Goal: Task Accomplishment & Management: Manage account settings

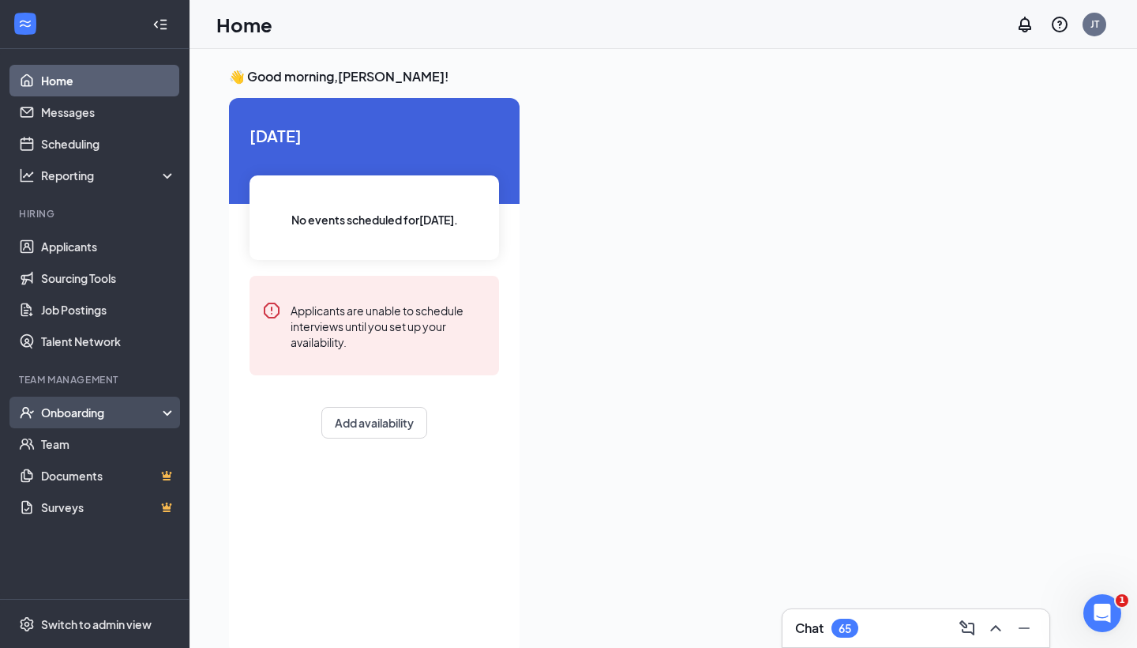
click at [151, 417] on div "Onboarding" at bounding box center [102, 412] width 122 height 16
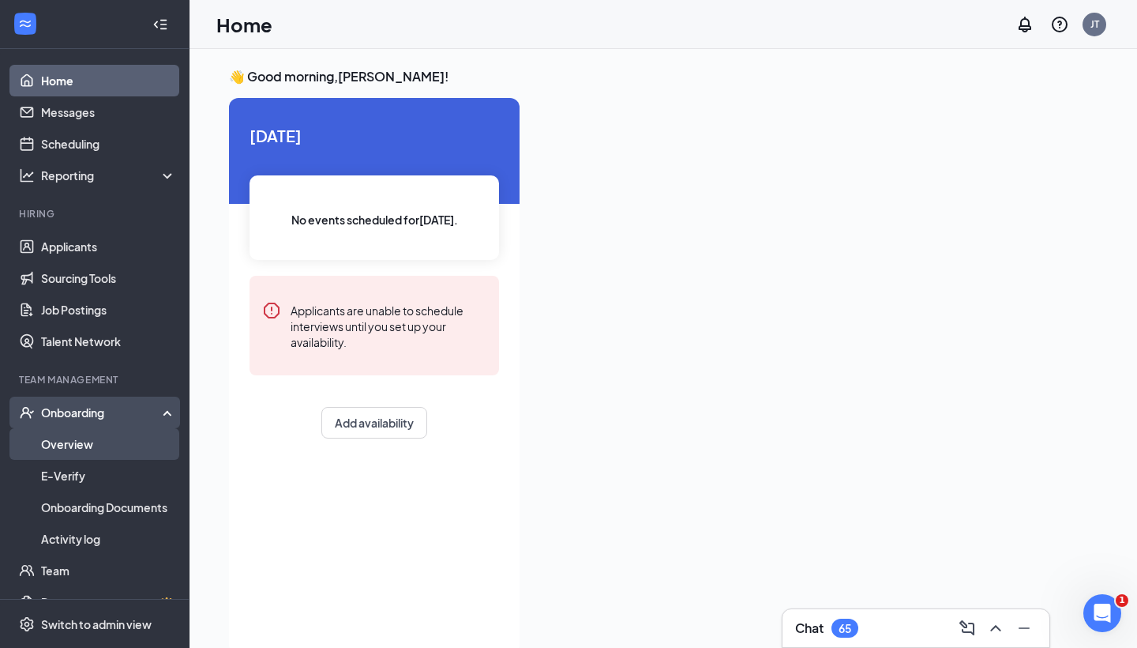
click at [142, 445] on link "Overview" at bounding box center [108, 444] width 135 height 32
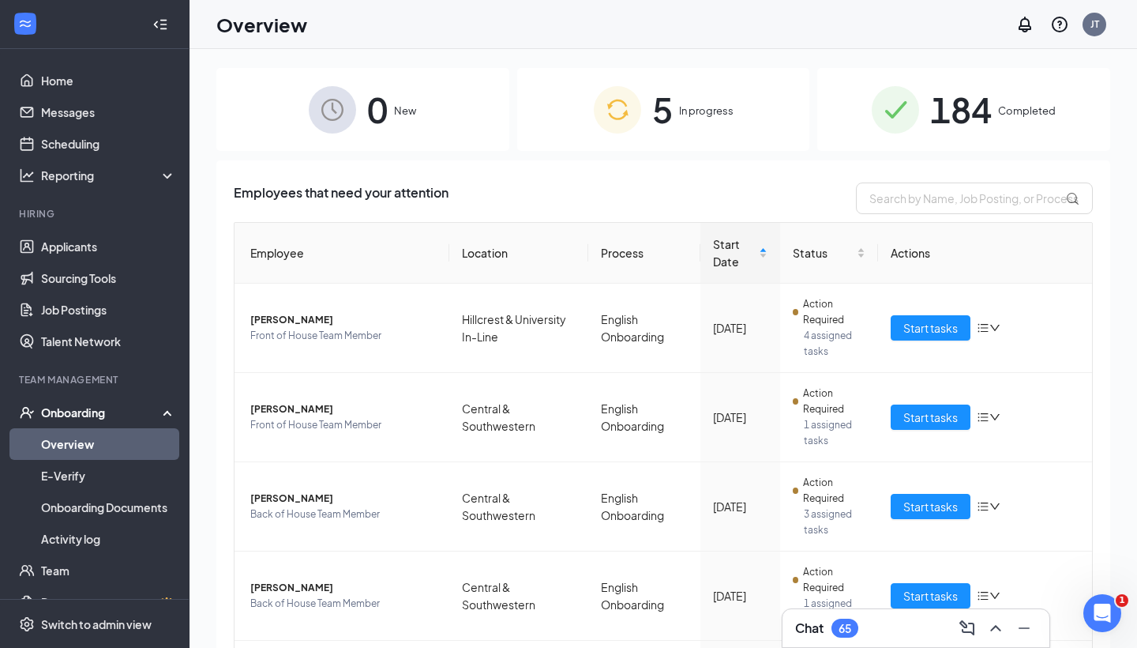
click at [614, 126] on img at bounding box center [617, 109] width 47 height 47
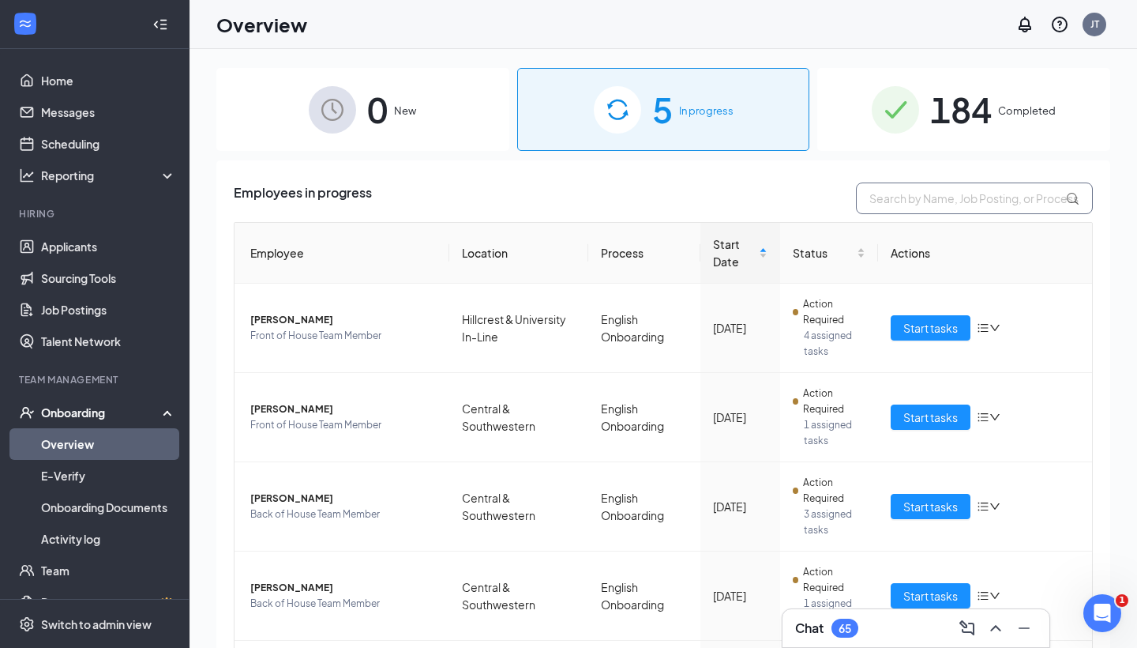
click at [916, 197] on input "text" at bounding box center [974, 198] width 237 height 32
click at [467, 122] on div "0 New" at bounding box center [362, 109] width 293 height 83
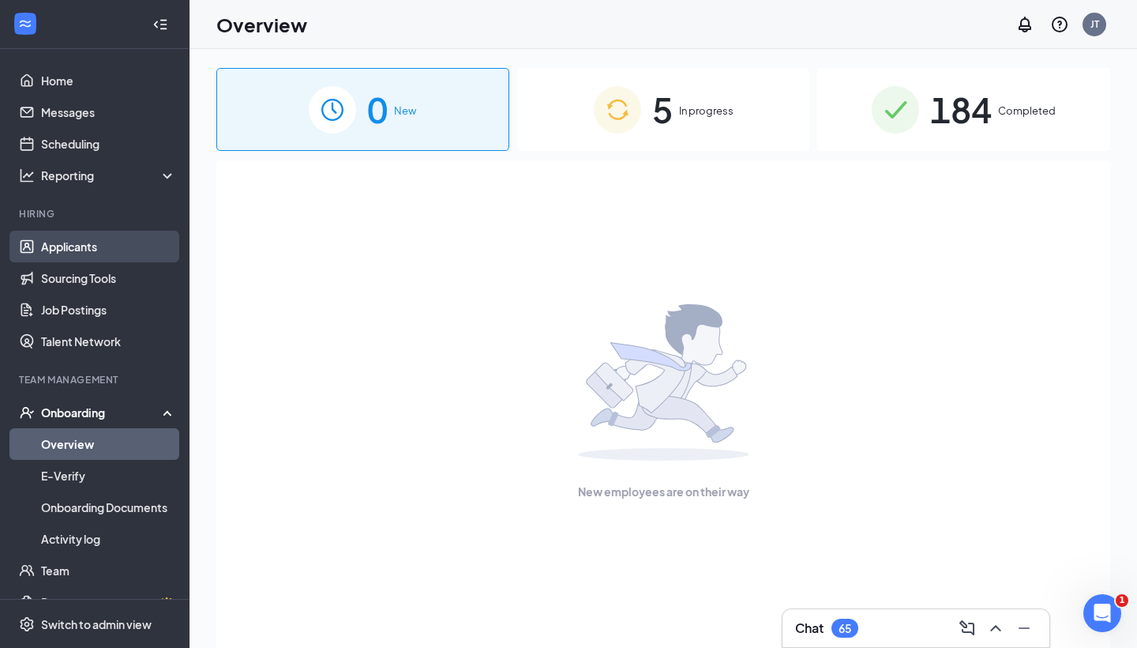
click at [116, 240] on link "Applicants" at bounding box center [108, 247] width 135 height 32
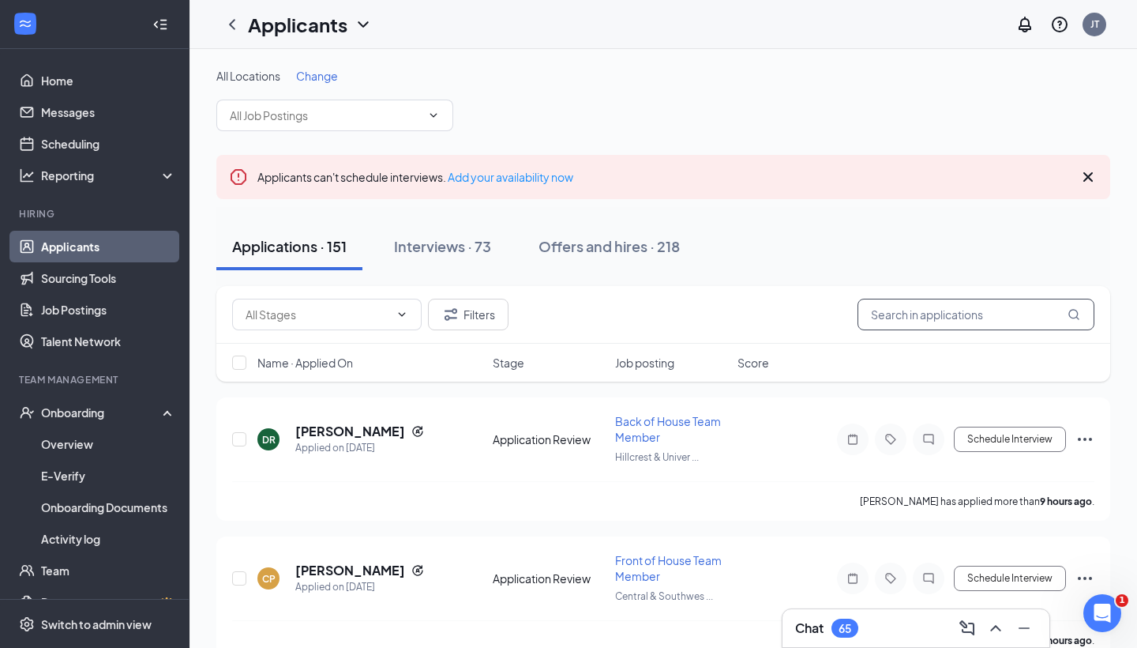
click at [922, 324] on input "text" at bounding box center [976, 314] width 237 height 32
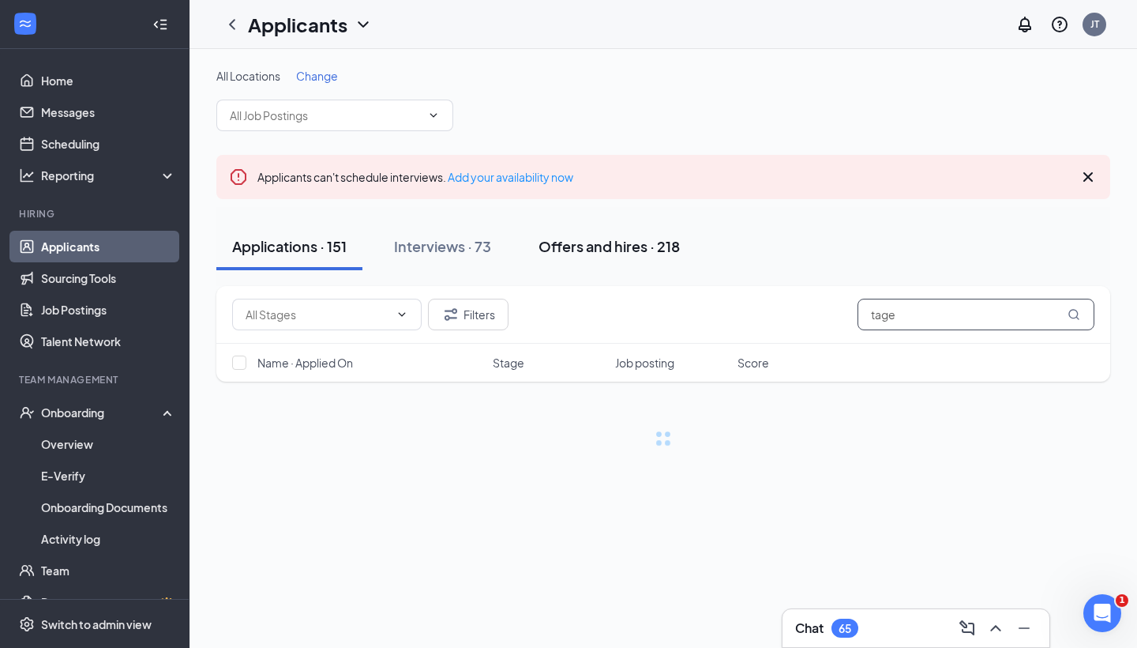
type input "tage"
click at [606, 255] on div "Offers and hires · 218" at bounding box center [609, 246] width 141 height 20
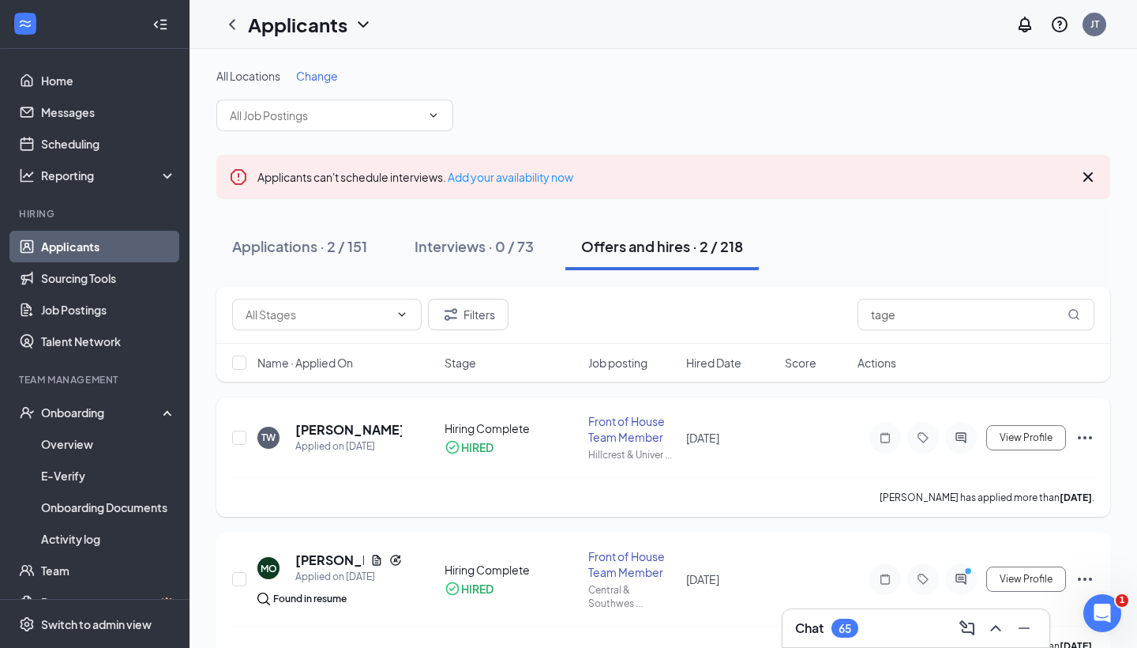
click at [1080, 439] on icon "Ellipses" at bounding box center [1085, 437] width 19 height 19
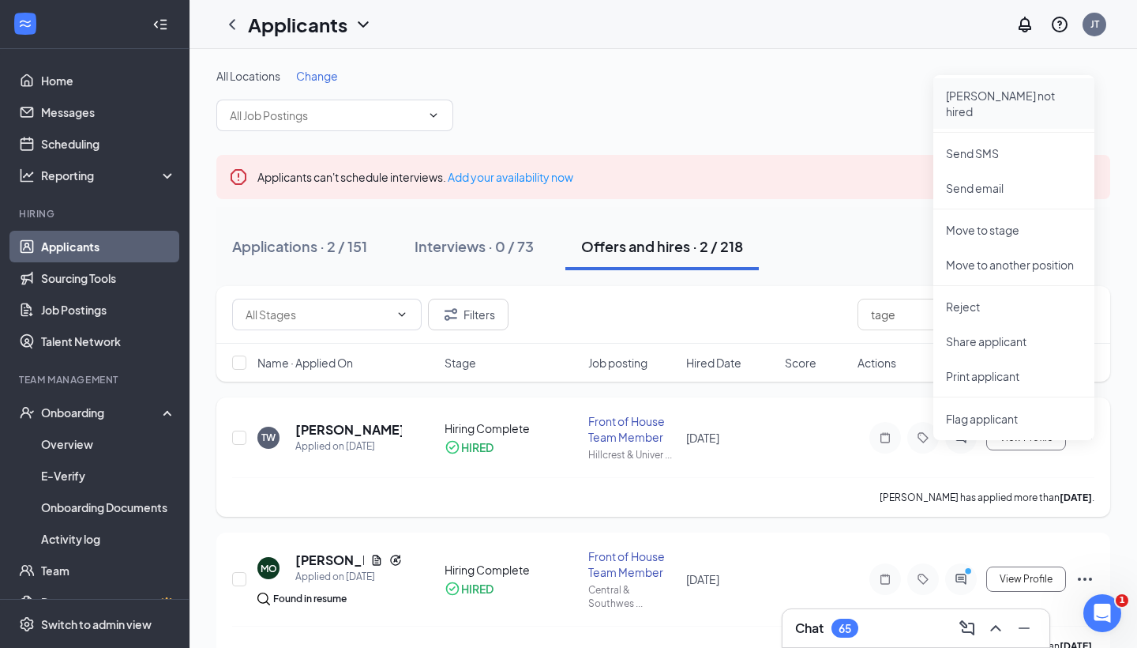
click at [994, 100] on p "[PERSON_NAME] not hired" at bounding box center [1014, 104] width 136 height 32
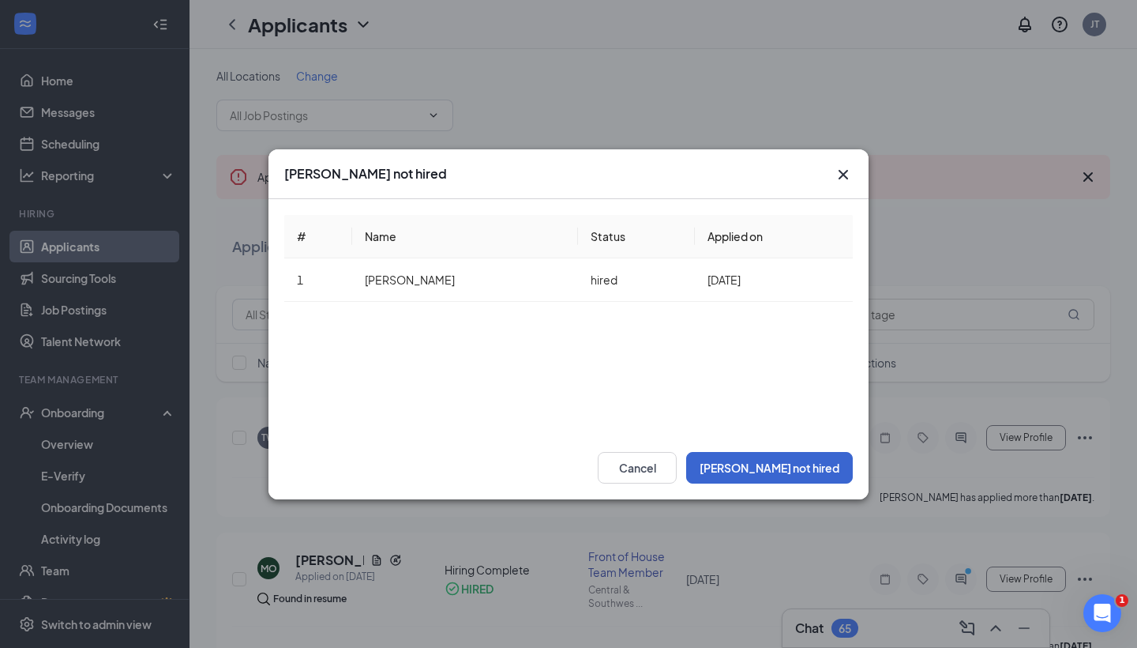
click at [784, 472] on button "[PERSON_NAME] not hired" at bounding box center [769, 468] width 167 height 32
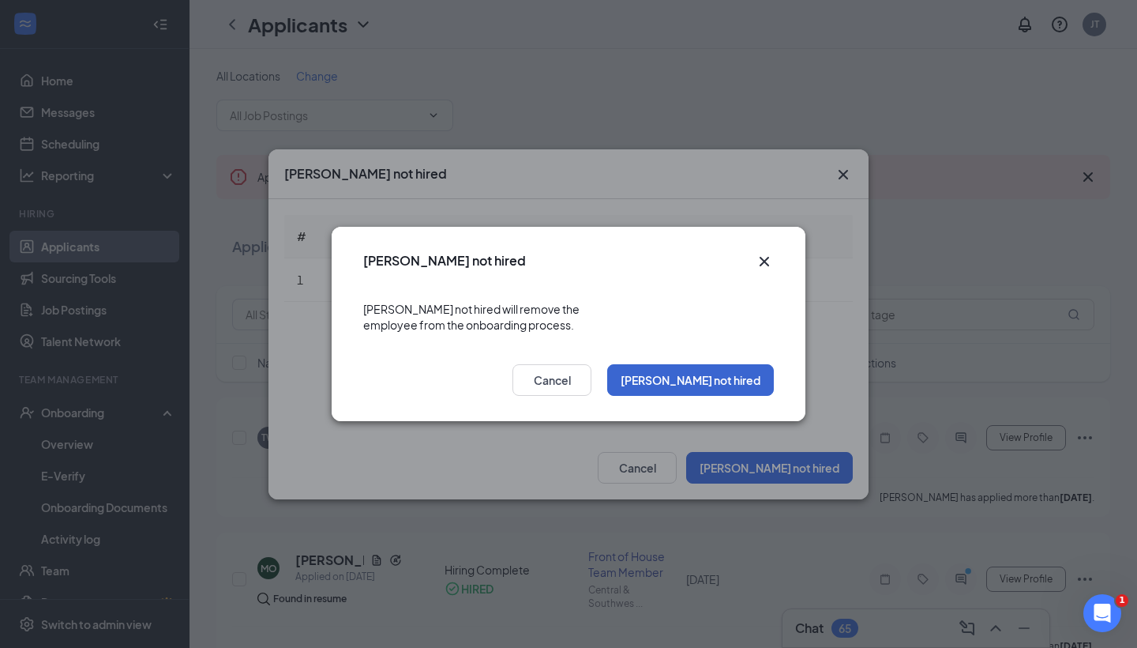
click at [730, 380] on button "[PERSON_NAME] not hired" at bounding box center [690, 380] width 167 height 32
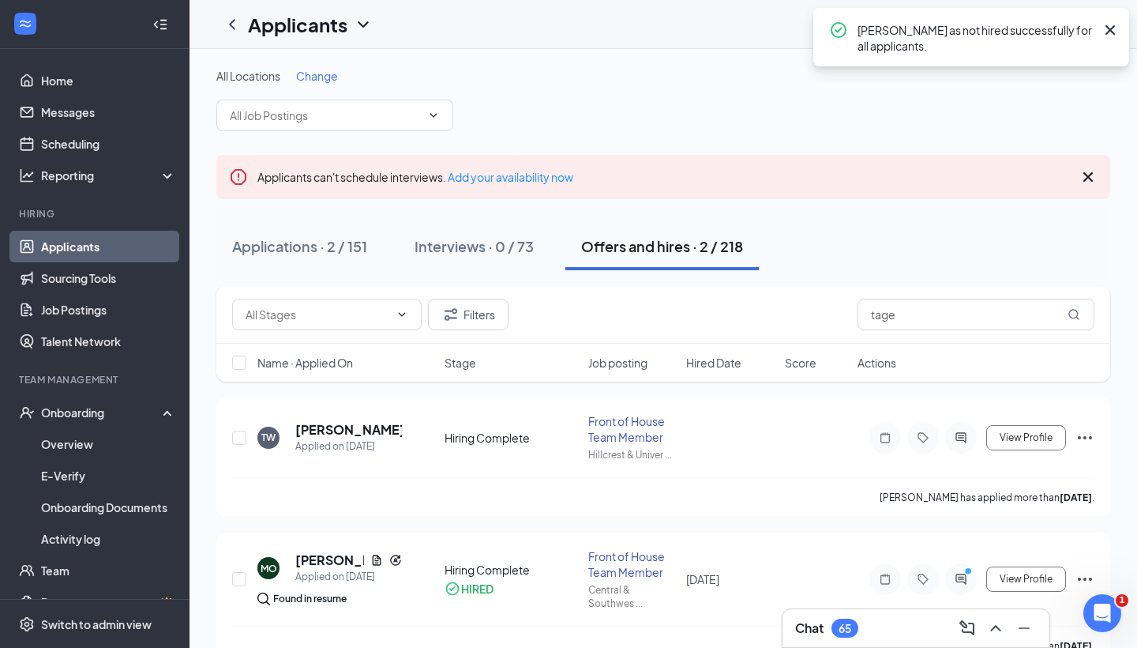
click at [1106, 32] on icon "Cross" at bounding box center [1110, 30] width 19 height 19
